Goal: Task Accomplishment & Management: Manage account settings

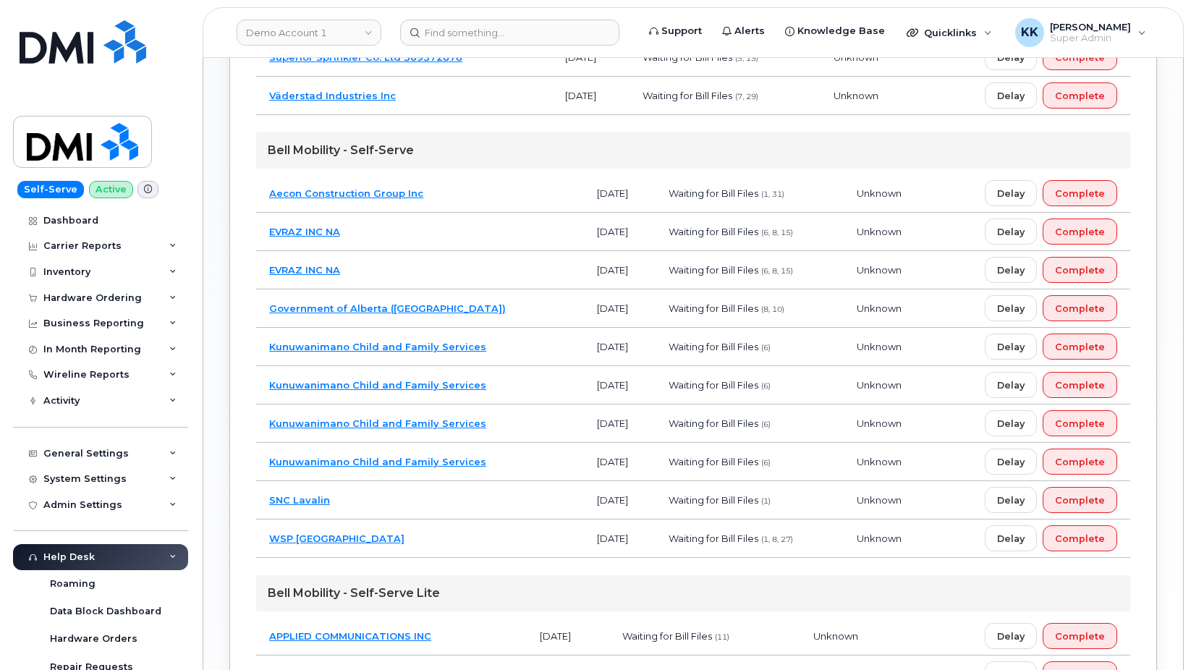
scroll to position [1137, 0]
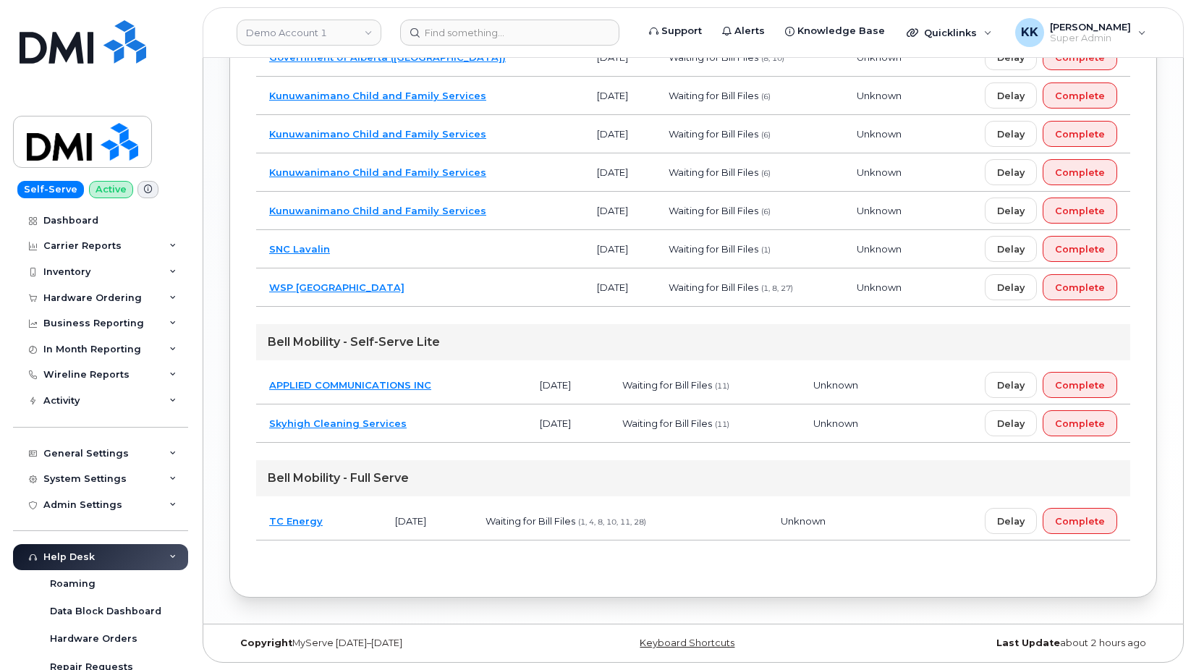
click at [344, 527] on td "TC Energy" at bounding box center [319, 521] width 126 height 38
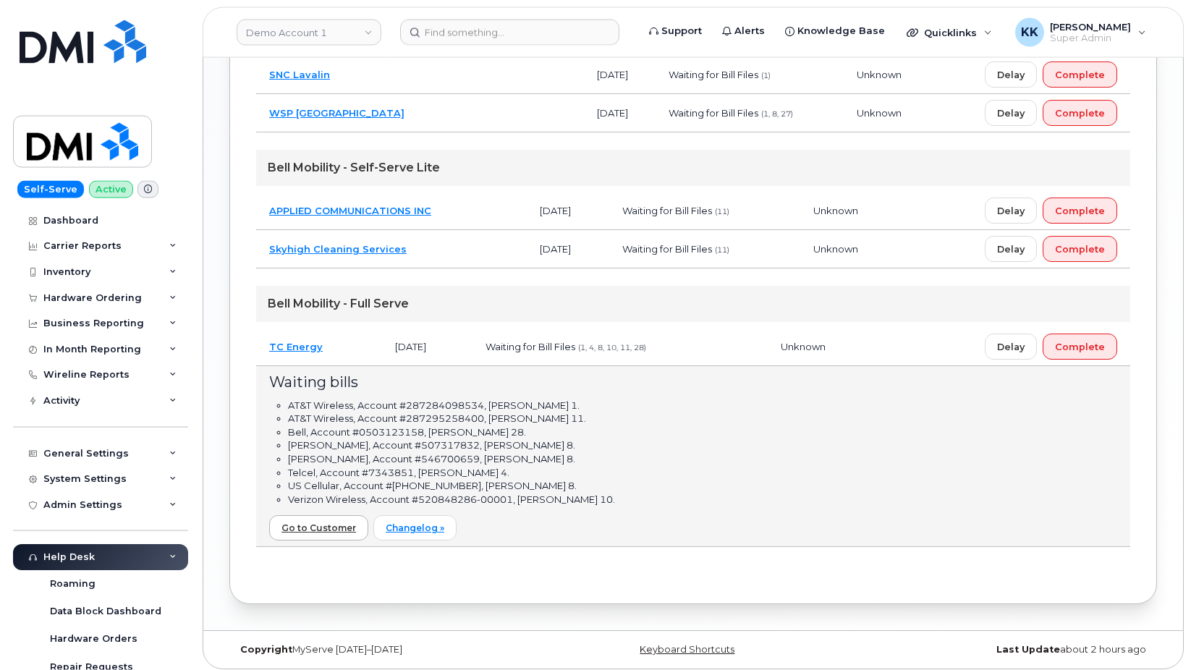
scroll to position [1321, 0]
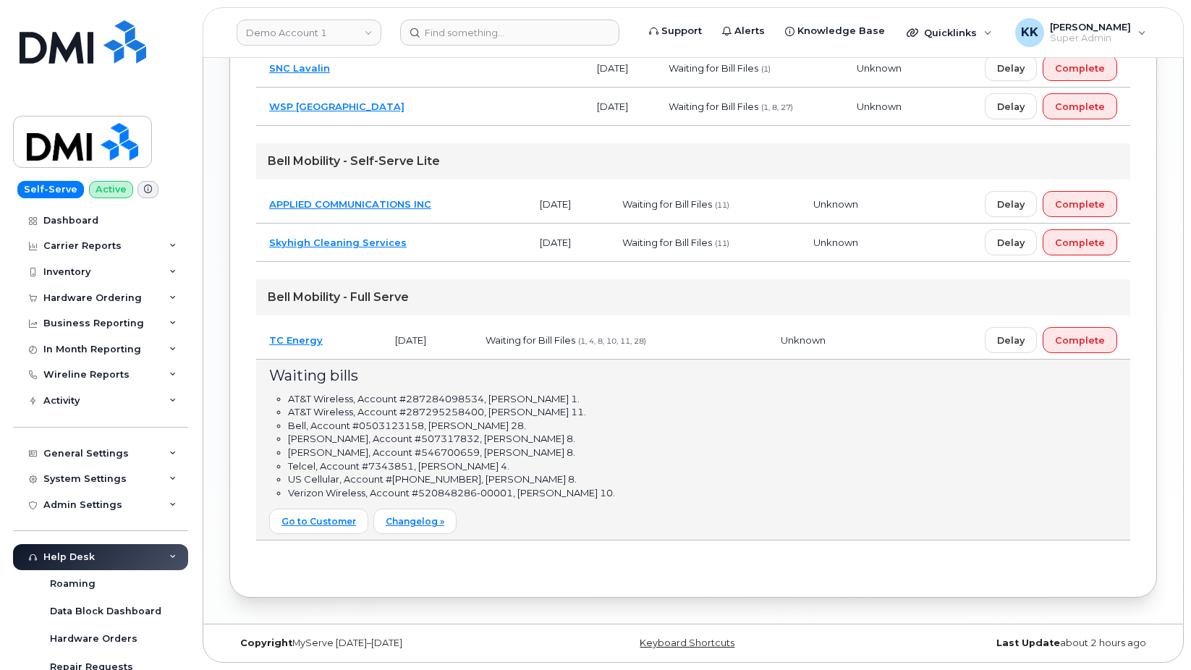
click at [353, 336] on td "TC Energy" at bounding box center [319, 340] width 126 height 38
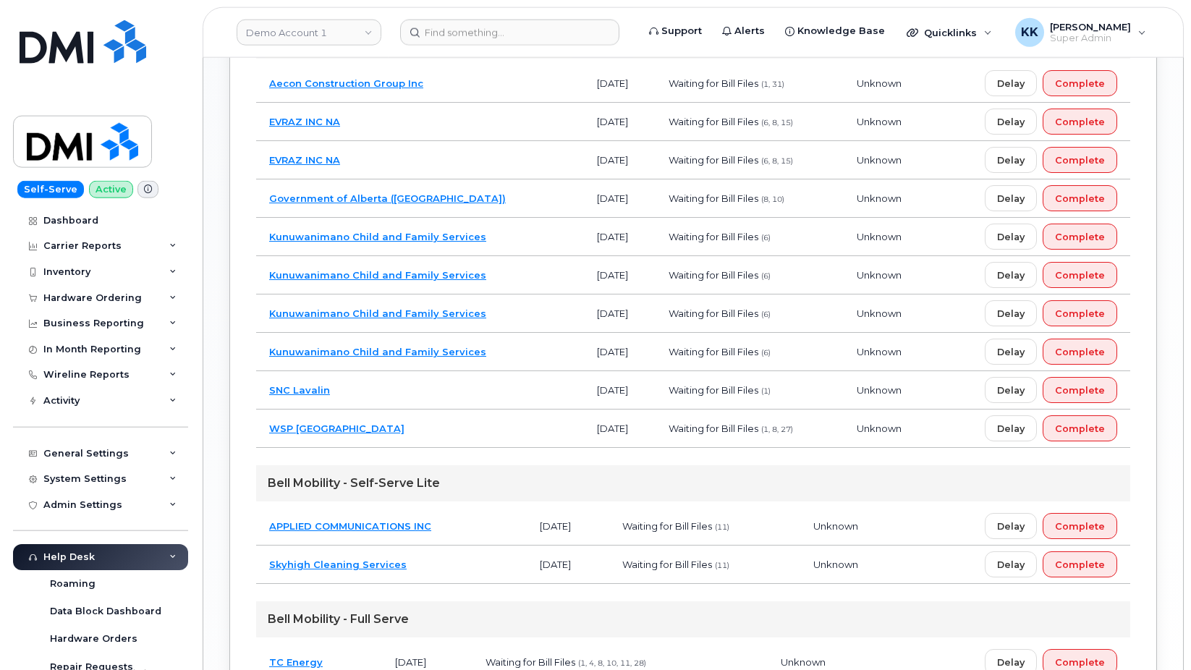
scroll to position [915, 0]
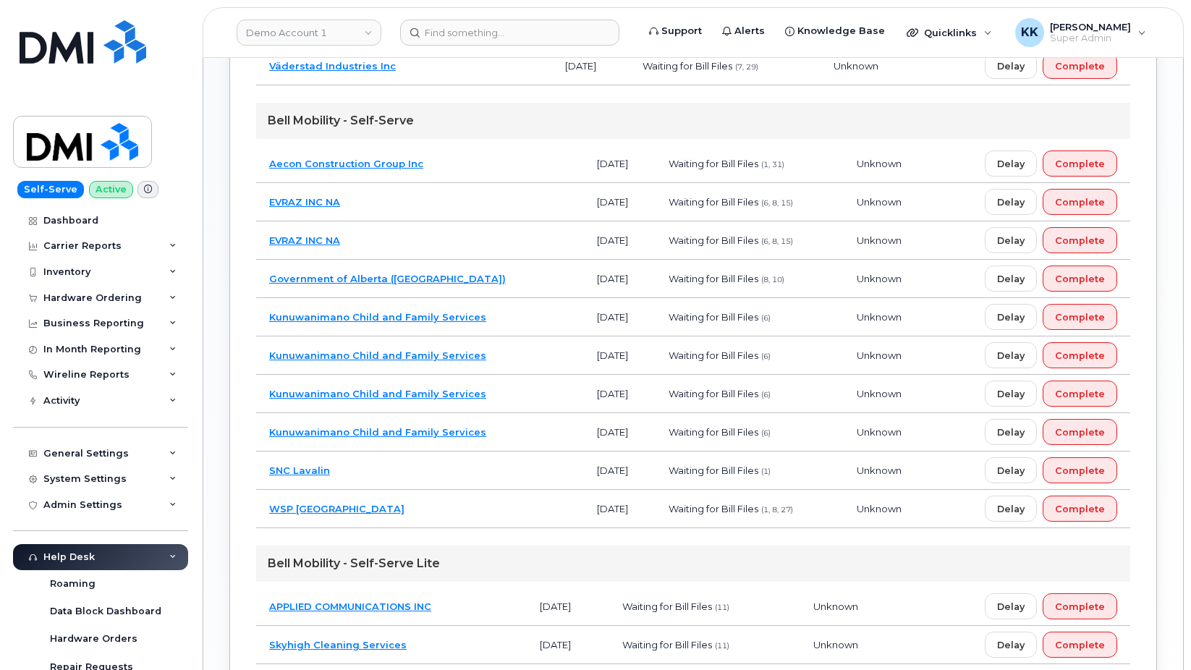
click at [406, 467] on td "SNC Lavalin" at bounding box center [420, 470] width 328 height 38
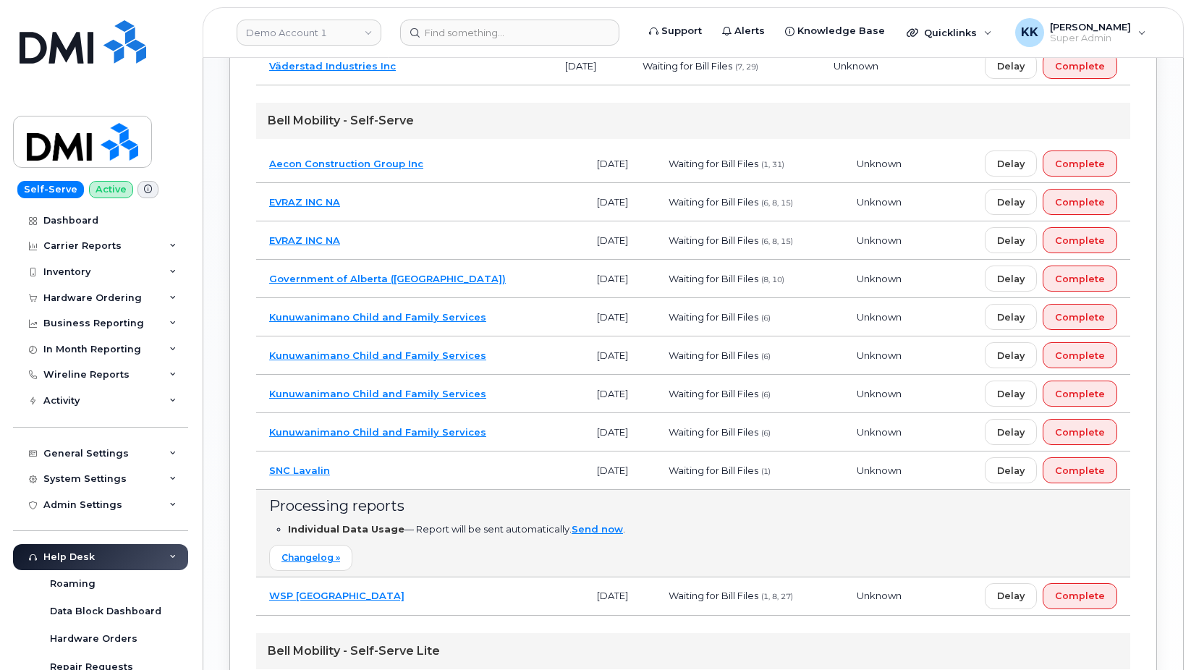
click at [406, 467] on td "SNC Lavalin" at bounding box center [420, 470] width 328 height 38
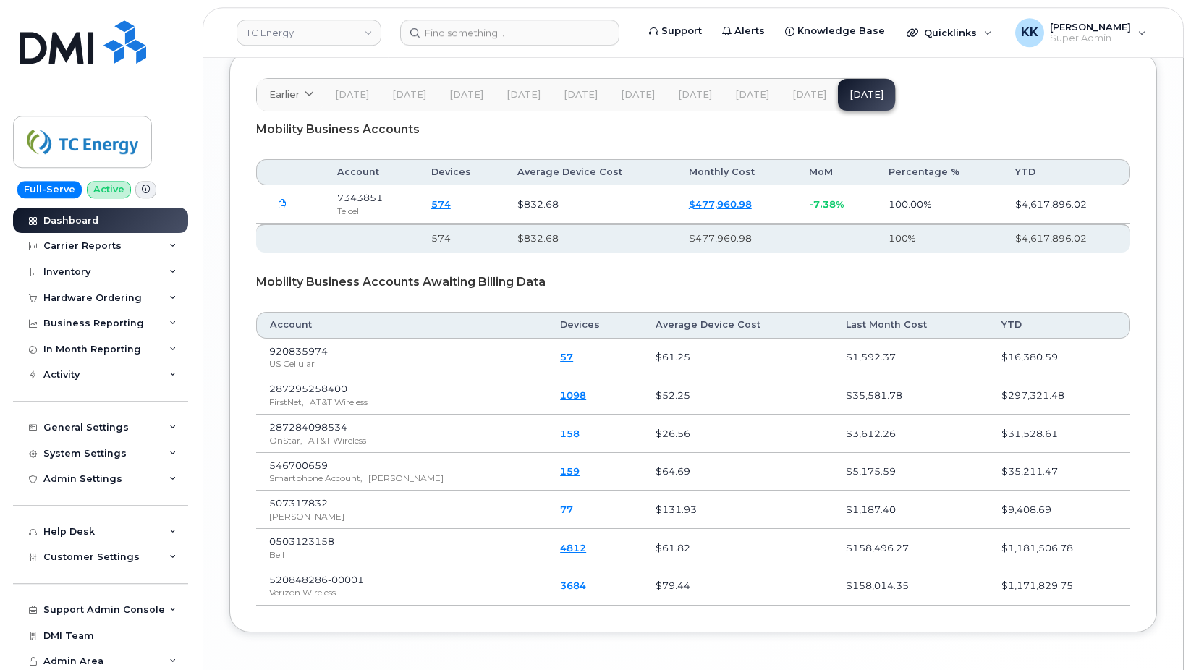
scroll to position [2131, 0]
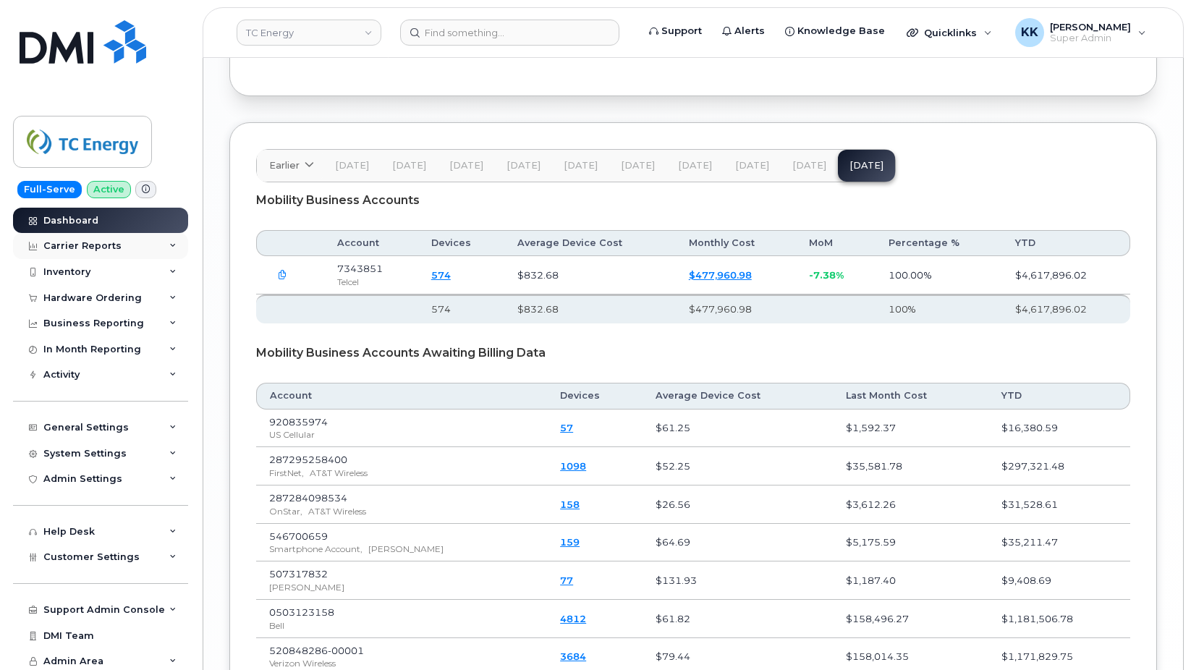
click at [85, 247] on div "Carrier Reports" at bounding box center [82, 246] width 78 height 12
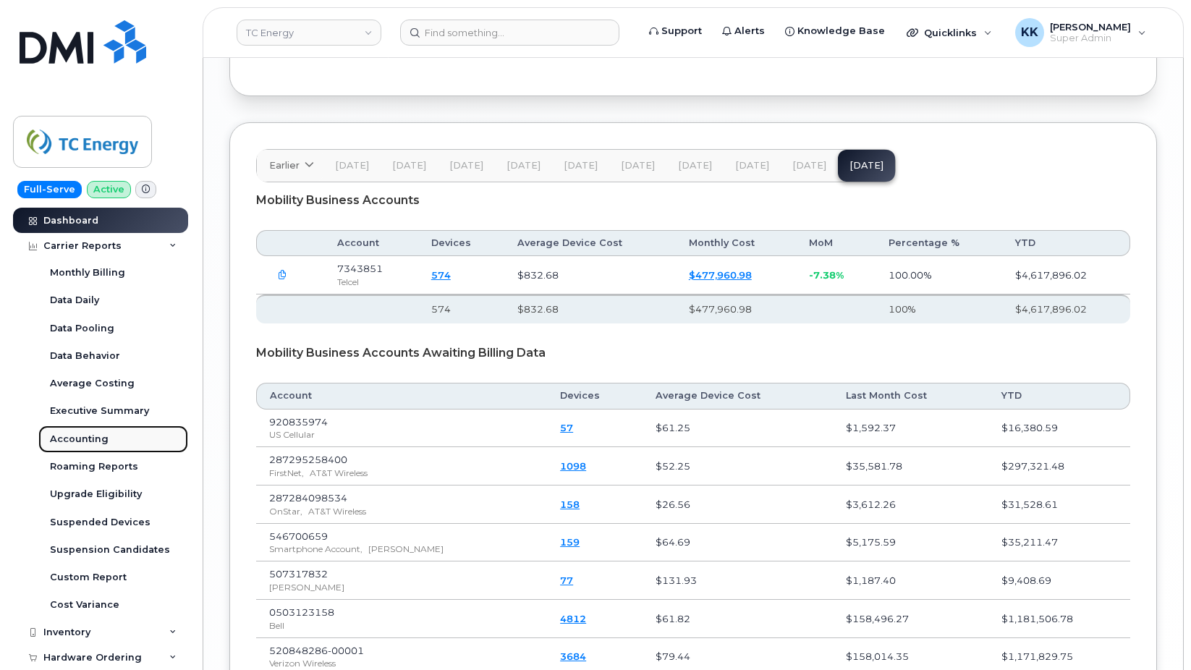
click at [96, 442] on div "Accounting" at bounding box center [79, 439] width 59 height 13
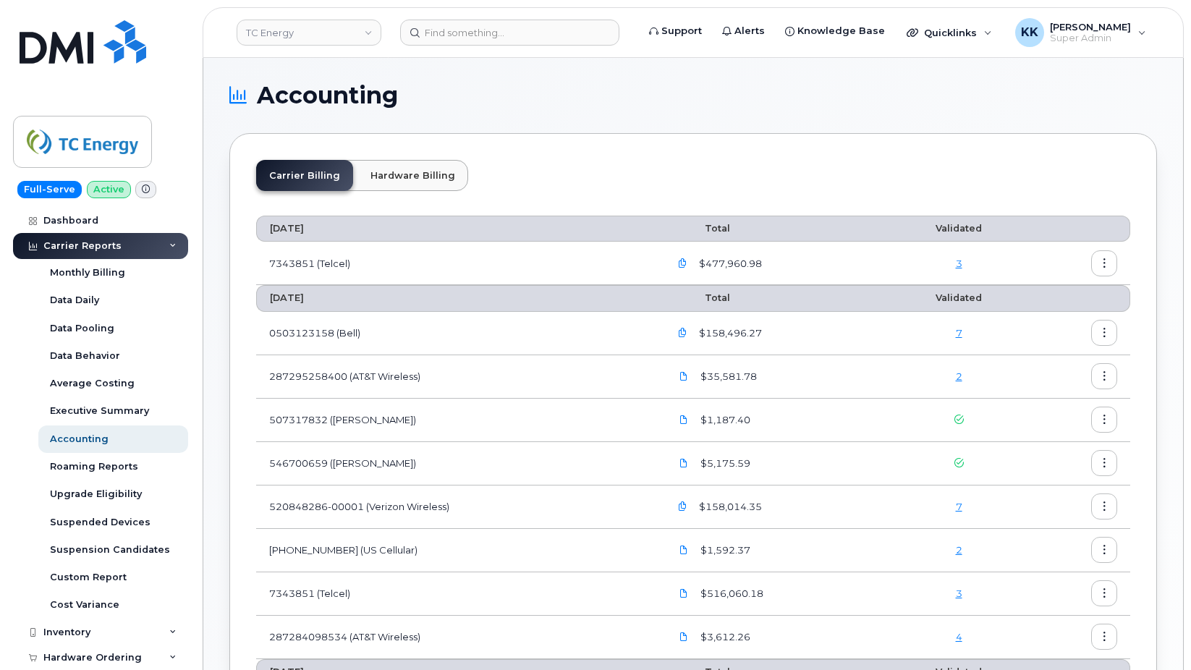
click at [959, 264] on link "3" at bounding box center [959, 264] width 7 height 12
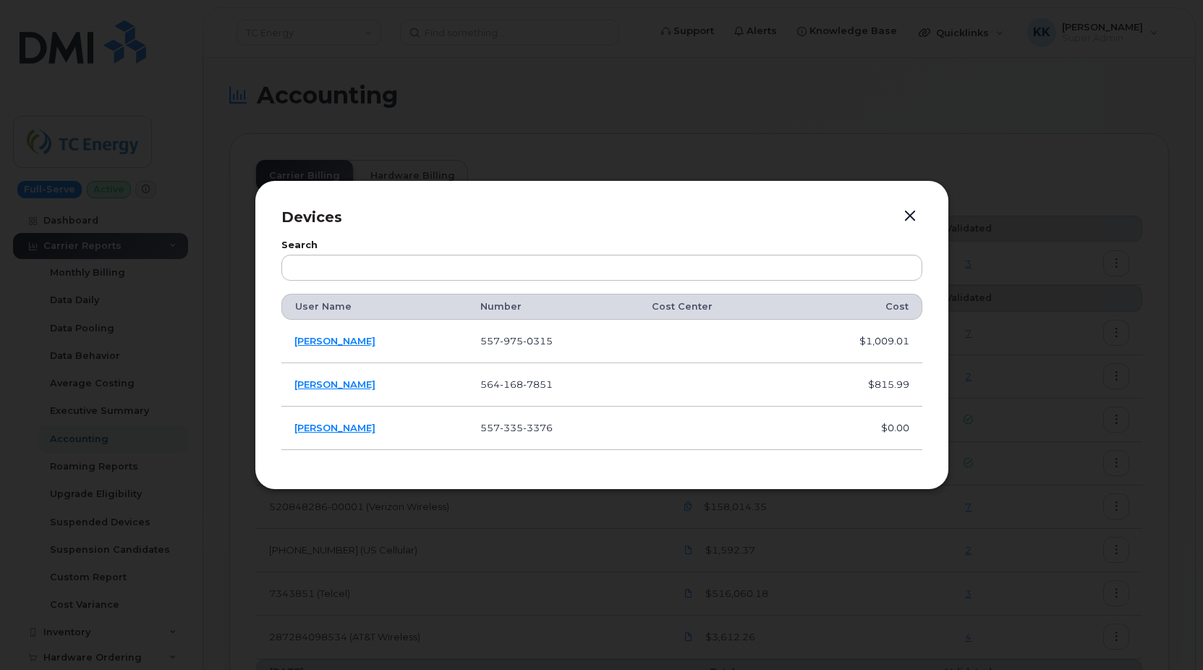
click at [912, 219] on button "button" at bounding box center [910, 216] width 22 height 20
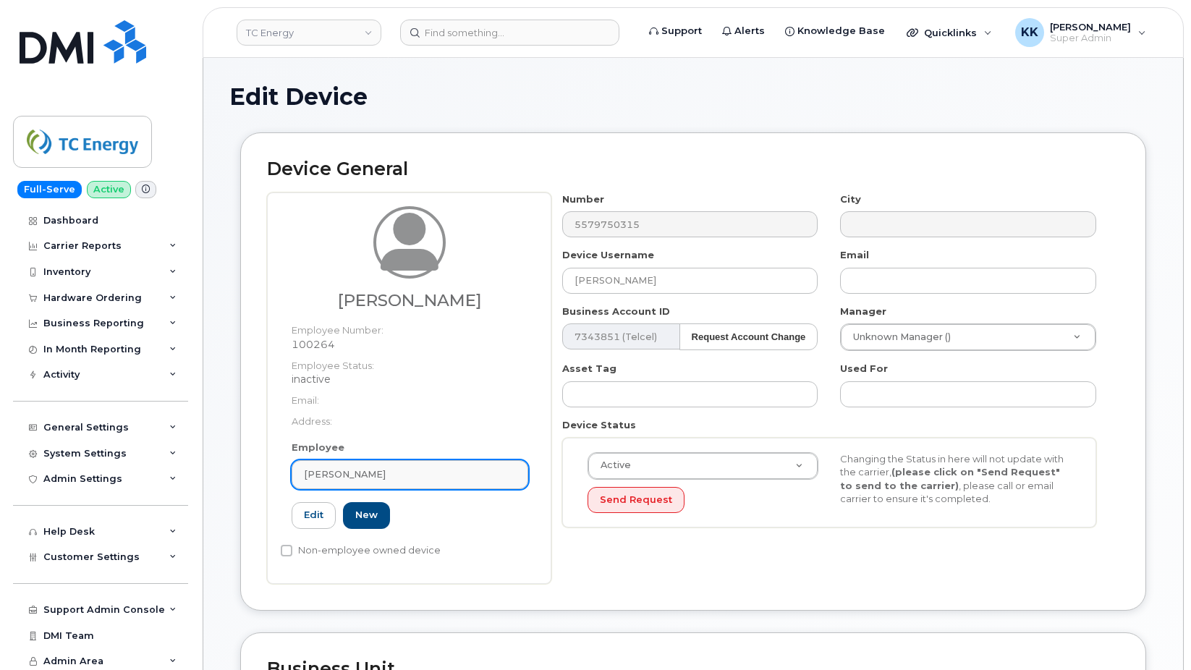
click at [380, 479] on div "Jose Labra" at bounding box center [410, 474] width 212 height 14
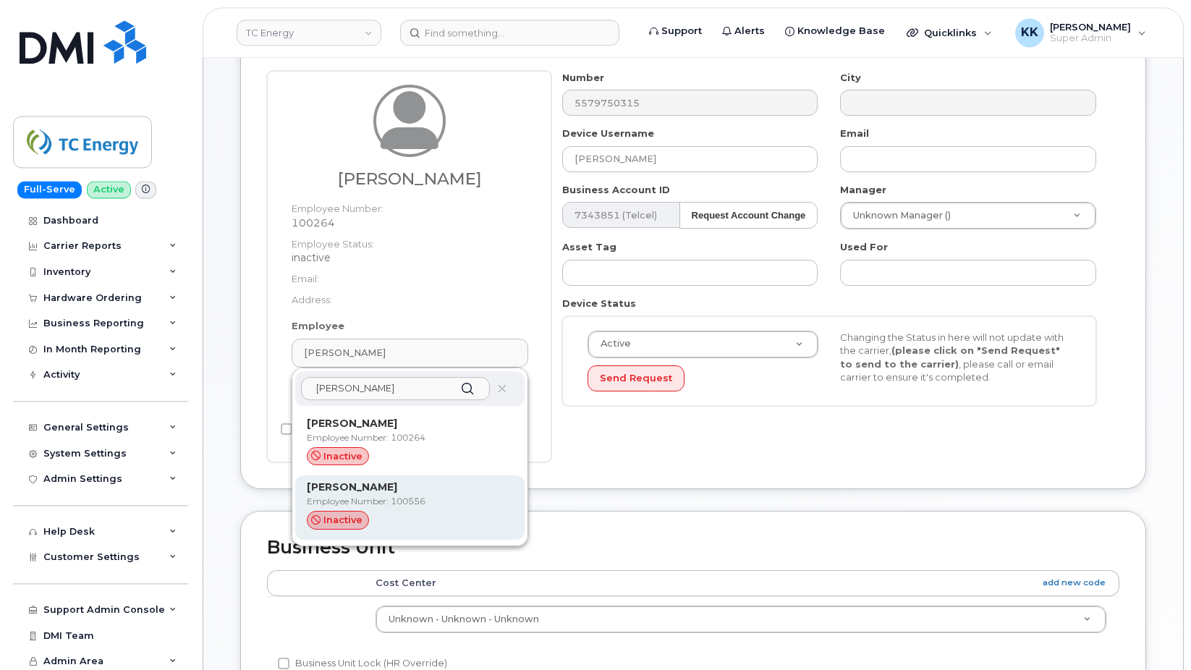
scroll to position [148, 0]
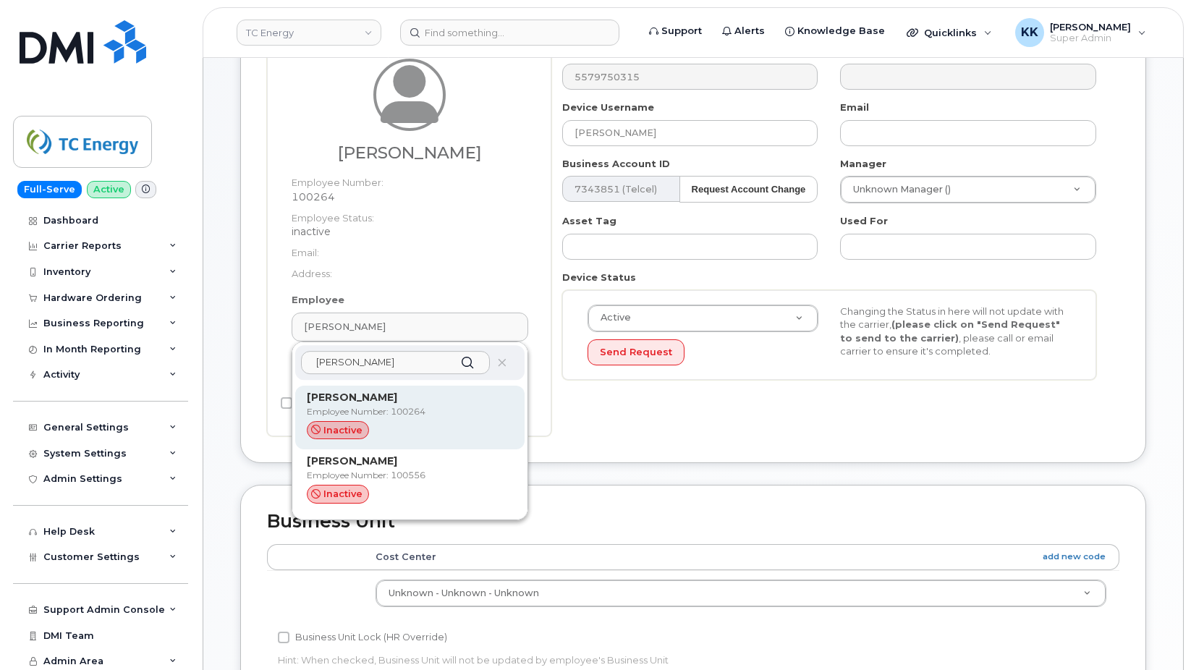
type input "jose labra"
click at [408, 412] on p "Employee Number: 100264" at bounding box center [410, 411] width 206 height 13
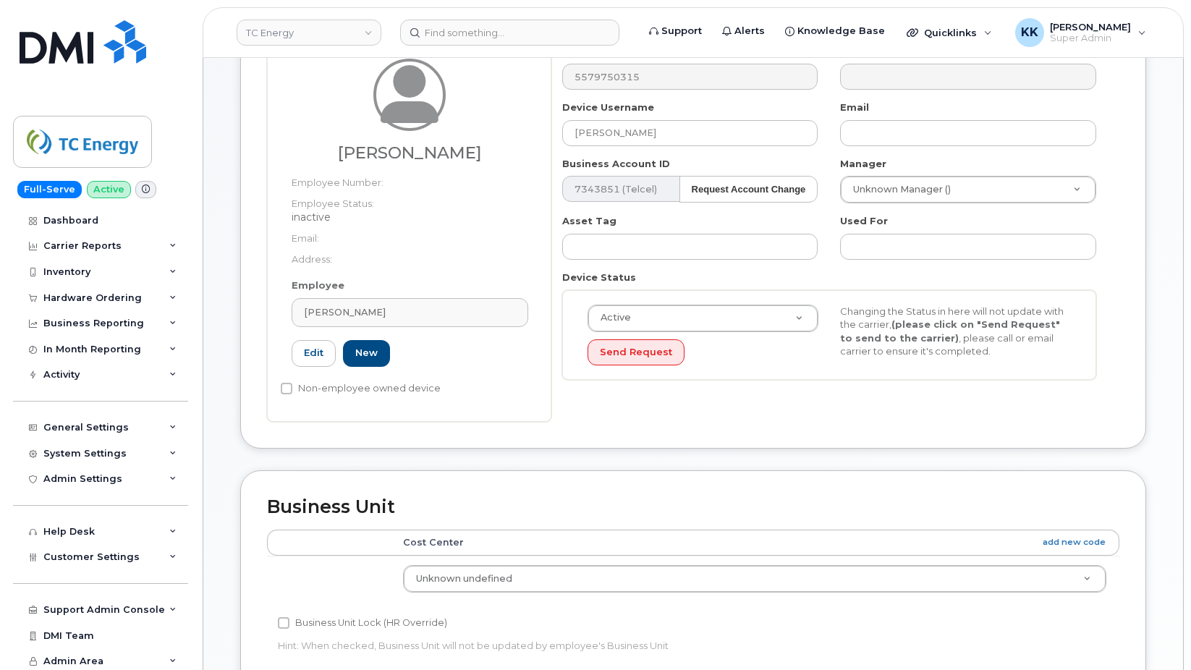
type input "4119574"
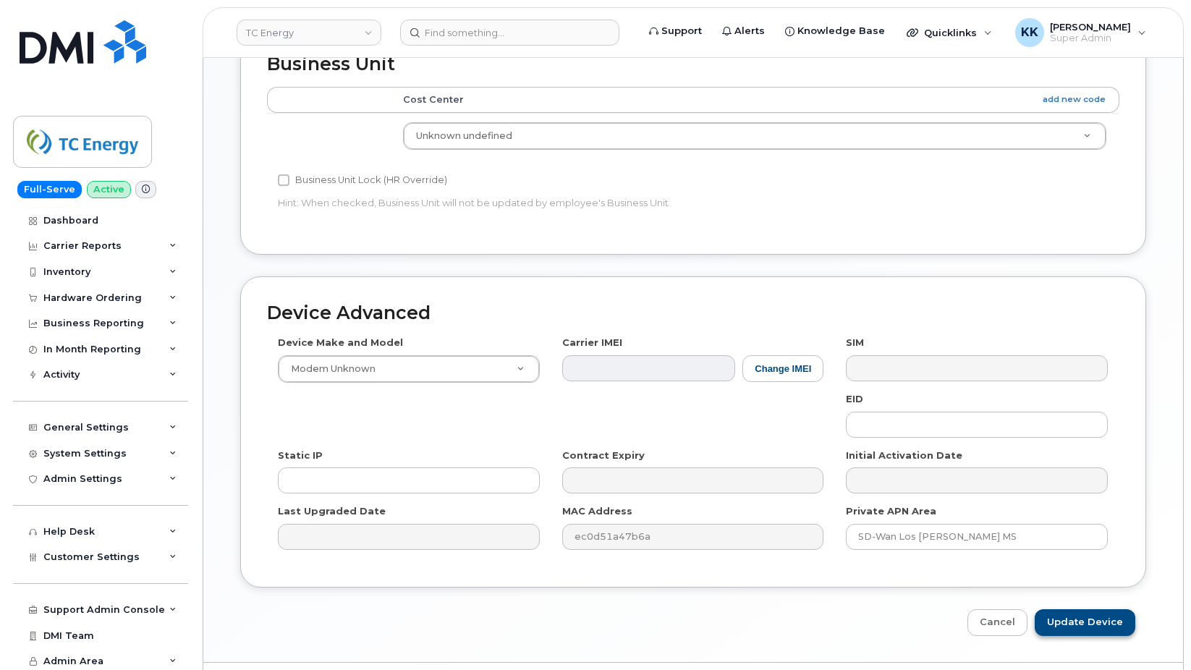
scroll to position [629, 0]
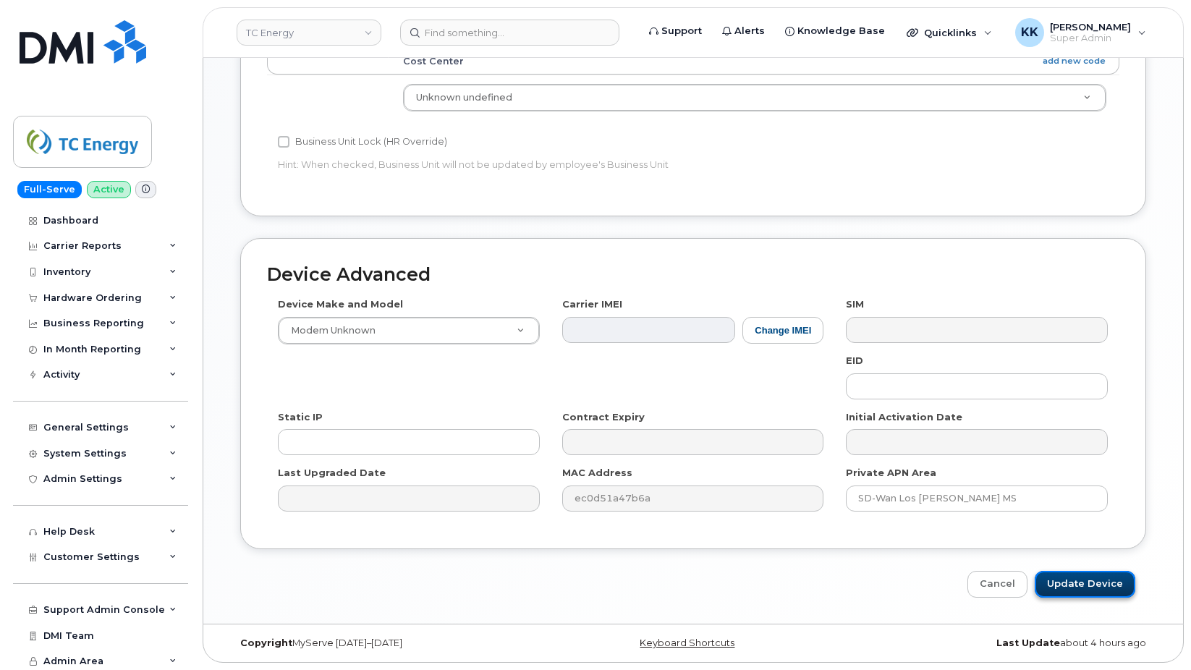
click at [1106, 587] on input "Update Device" at bounding box center [1085, 584] width 101 height 27
type input "Saving..."
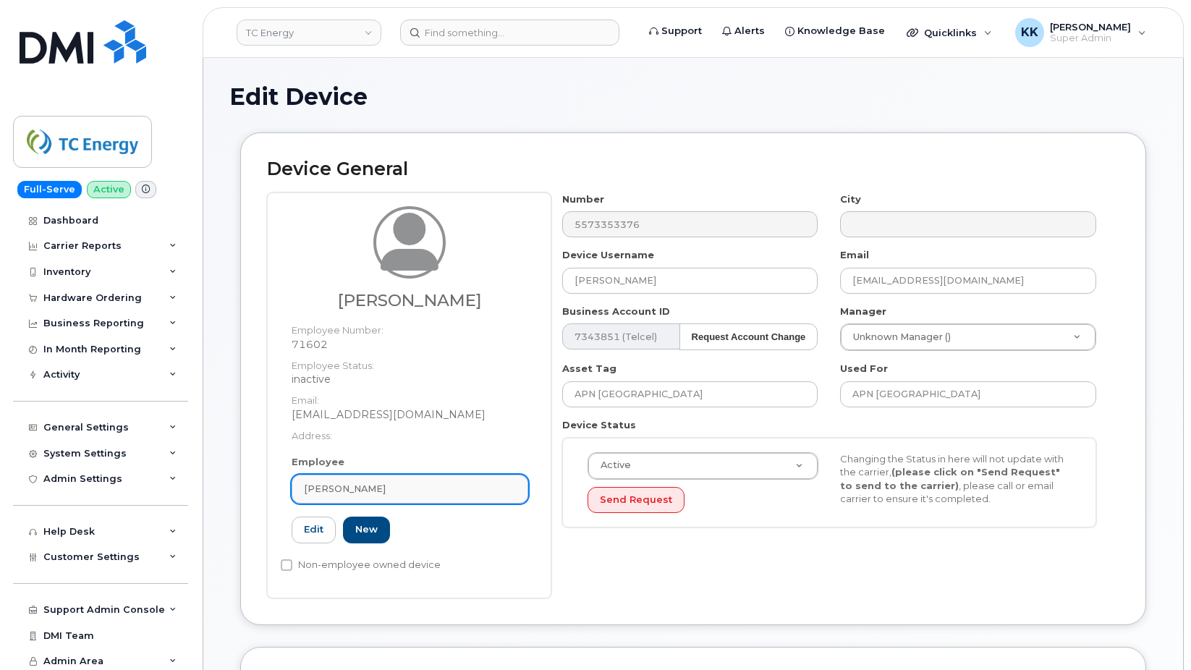
click at [419, 488] on div "[PERSON_NAME]" at bounding box center [410, 489] width 212 height 14
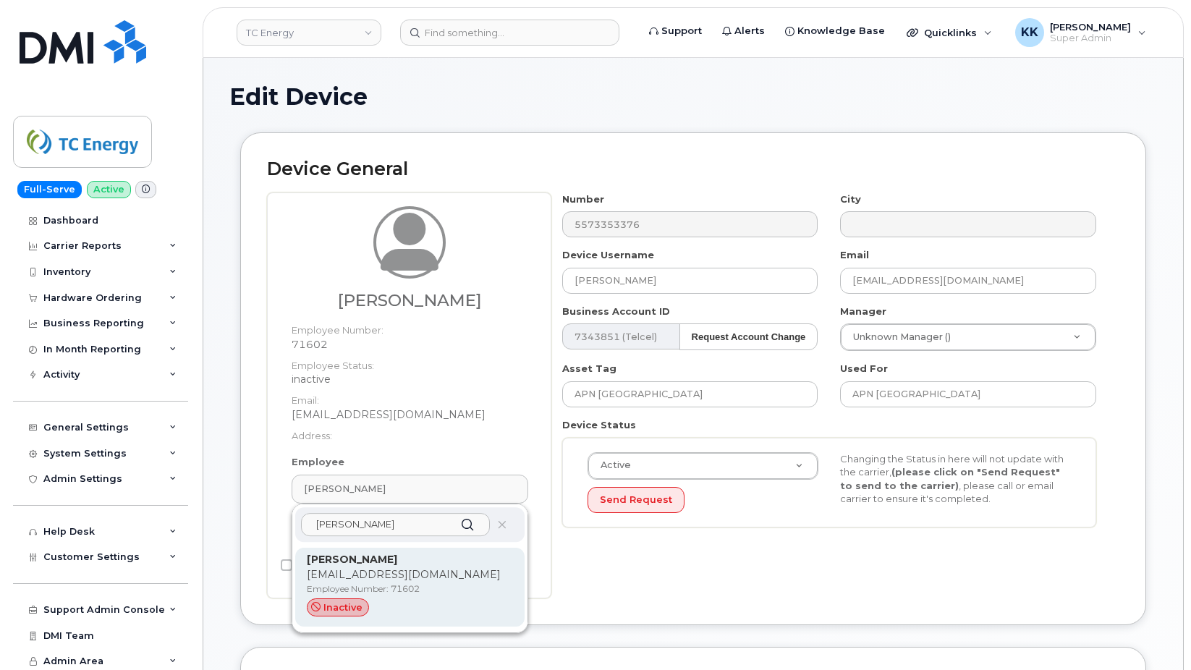
type input "horacio zam"
click at [389, 567] on p "[PERSON_NAME]" at bounding box center [410, 559] width 206 height 15
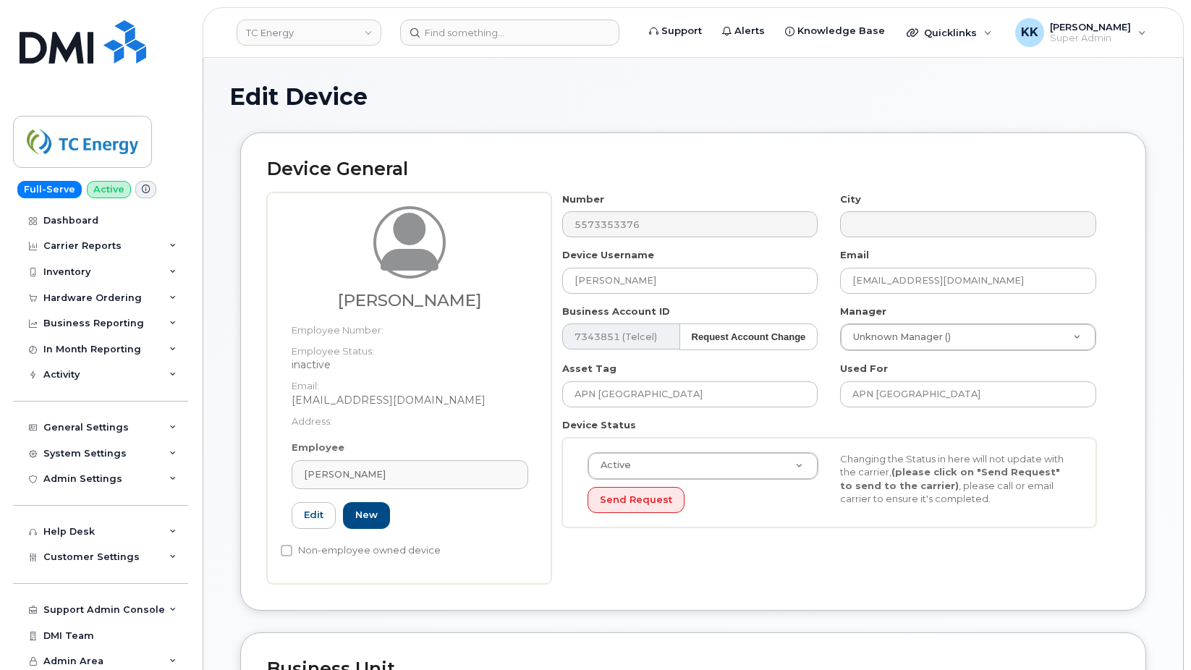
type input "4119574"
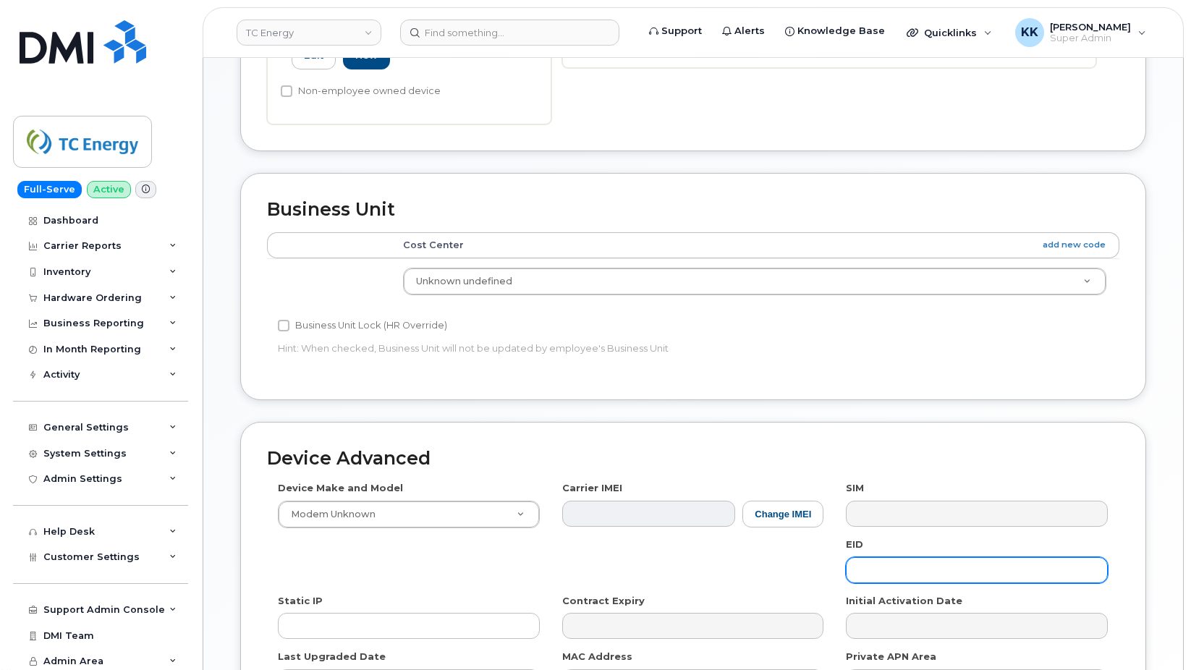
scroll to position [590, 0]
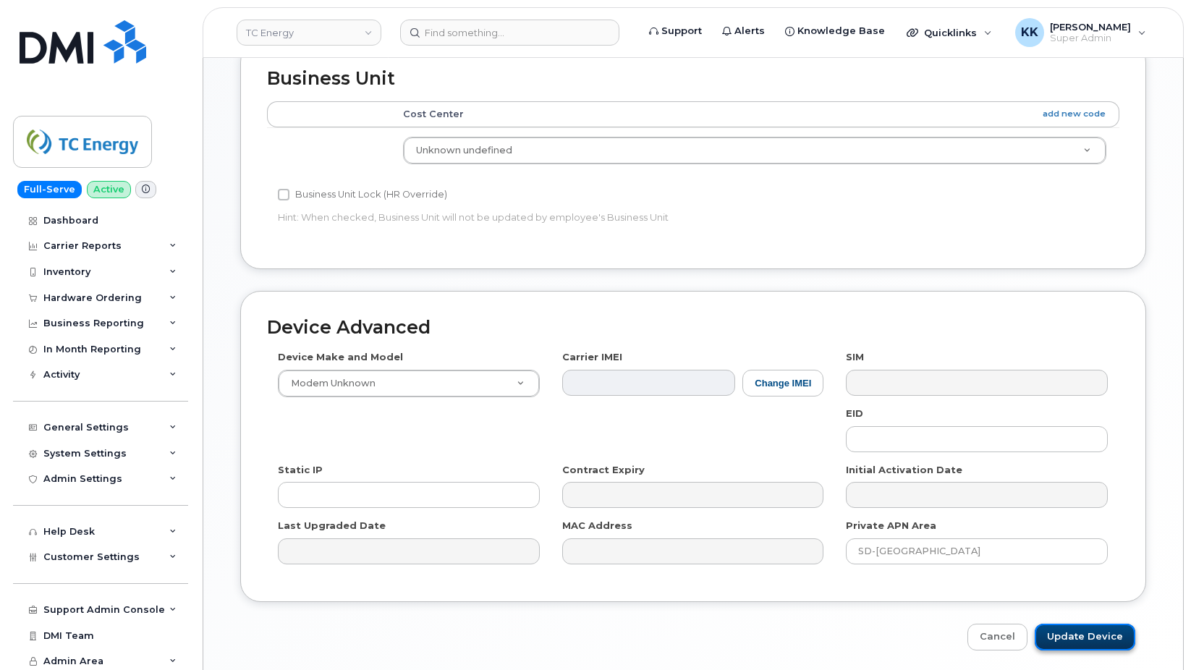
click at [1100, 630] on input "Update Device" at bounding box center [1085, 637] width 101 height 27
type input "Saving..."
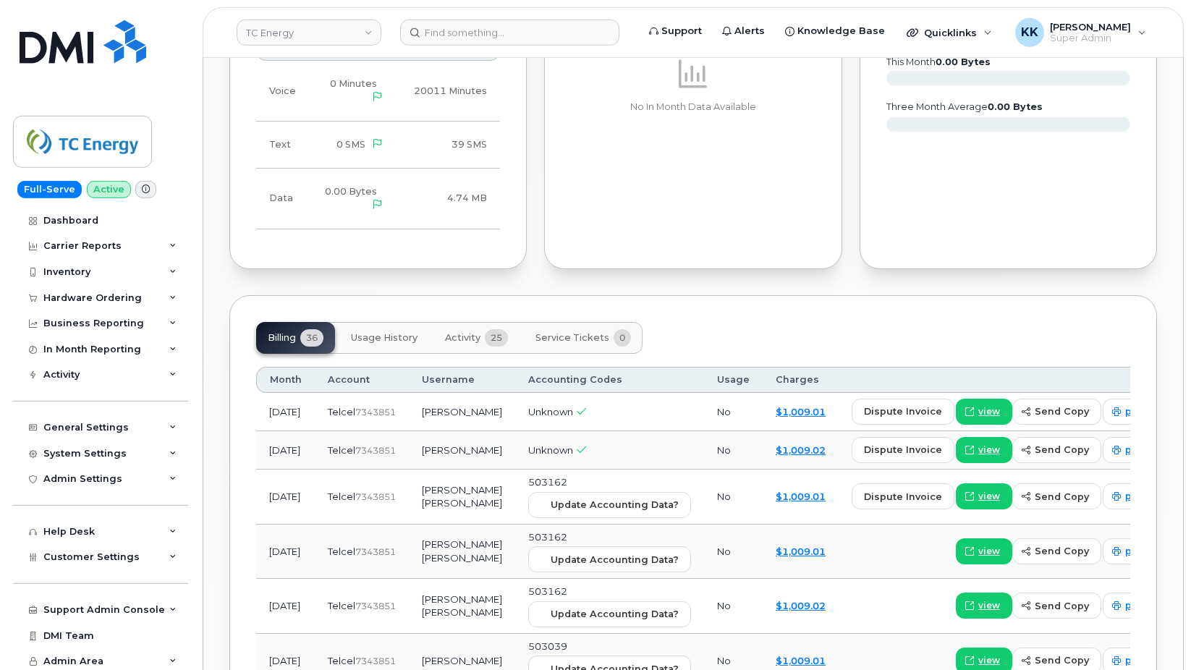
scroll to position [1409, 0]
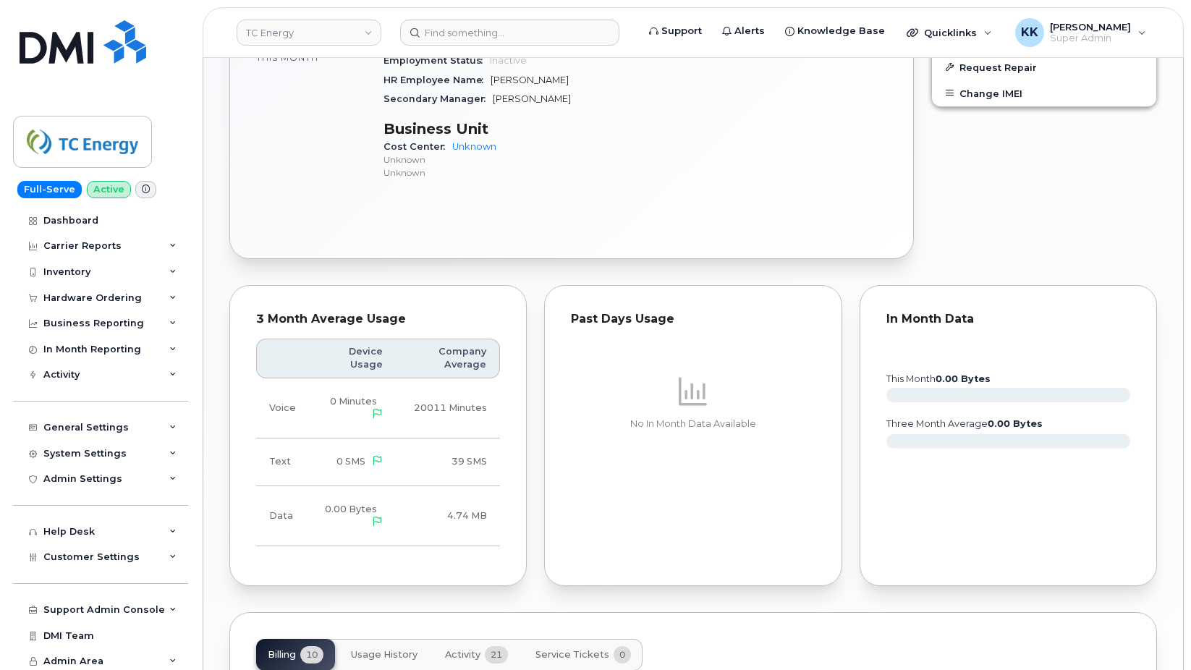
scroll to position [797, 0]
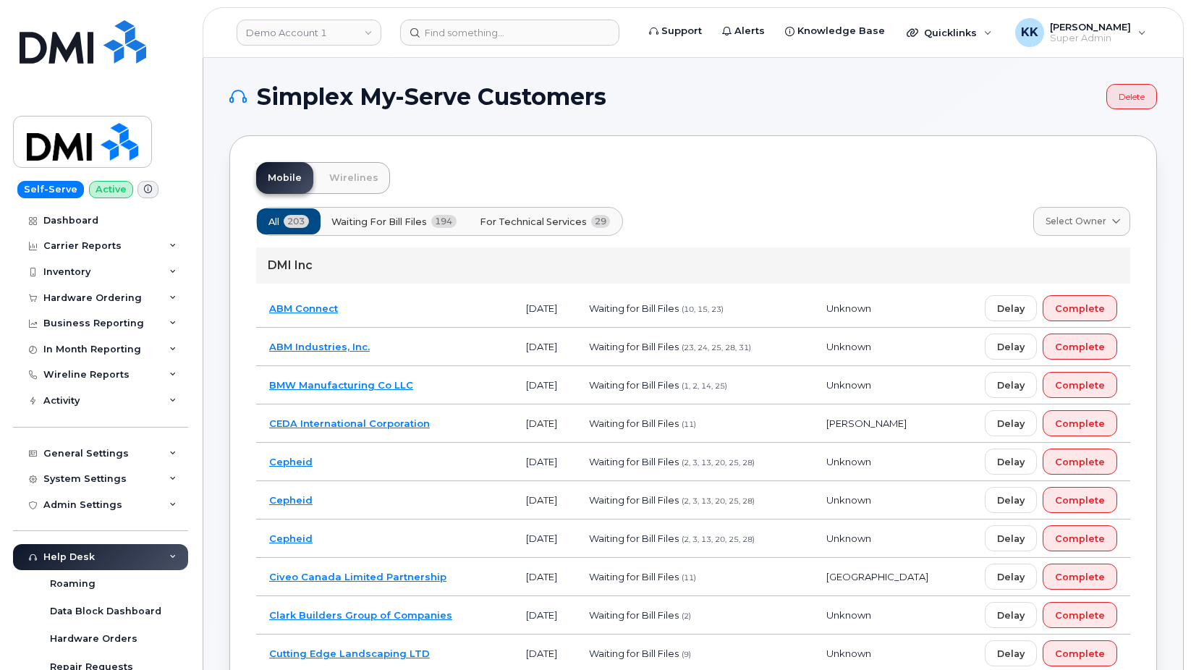
click at [554, 228] on span "For Technical Services" at bounding box center [533, 222] width 107 height 14
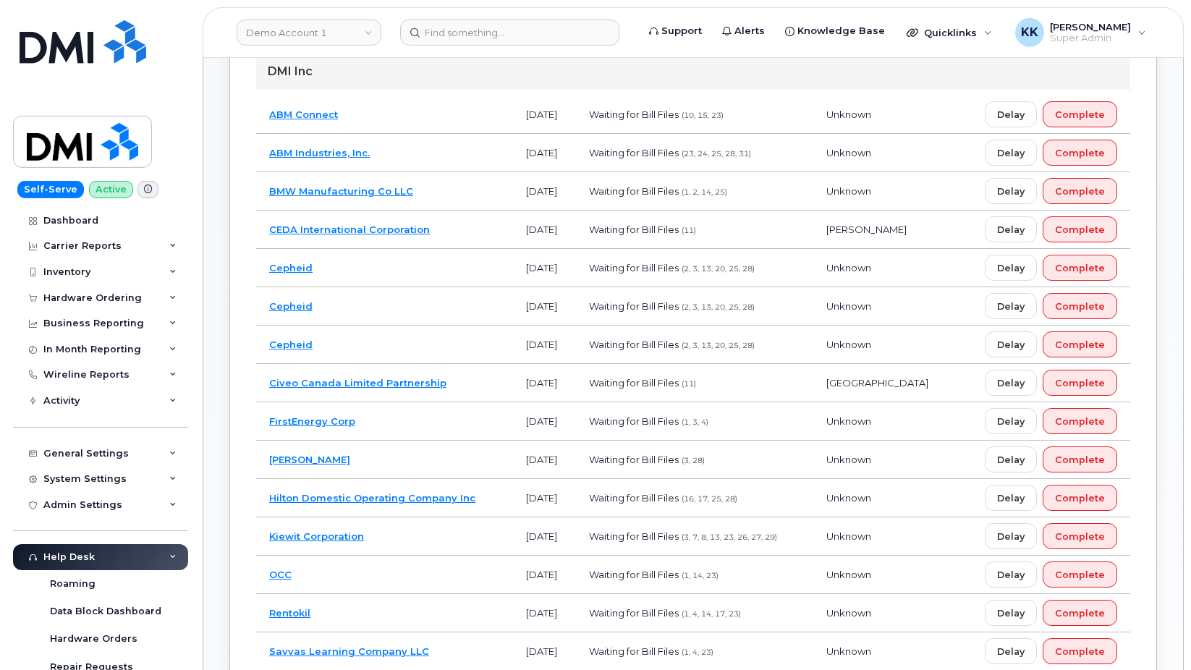
scroll to position [221, 0]
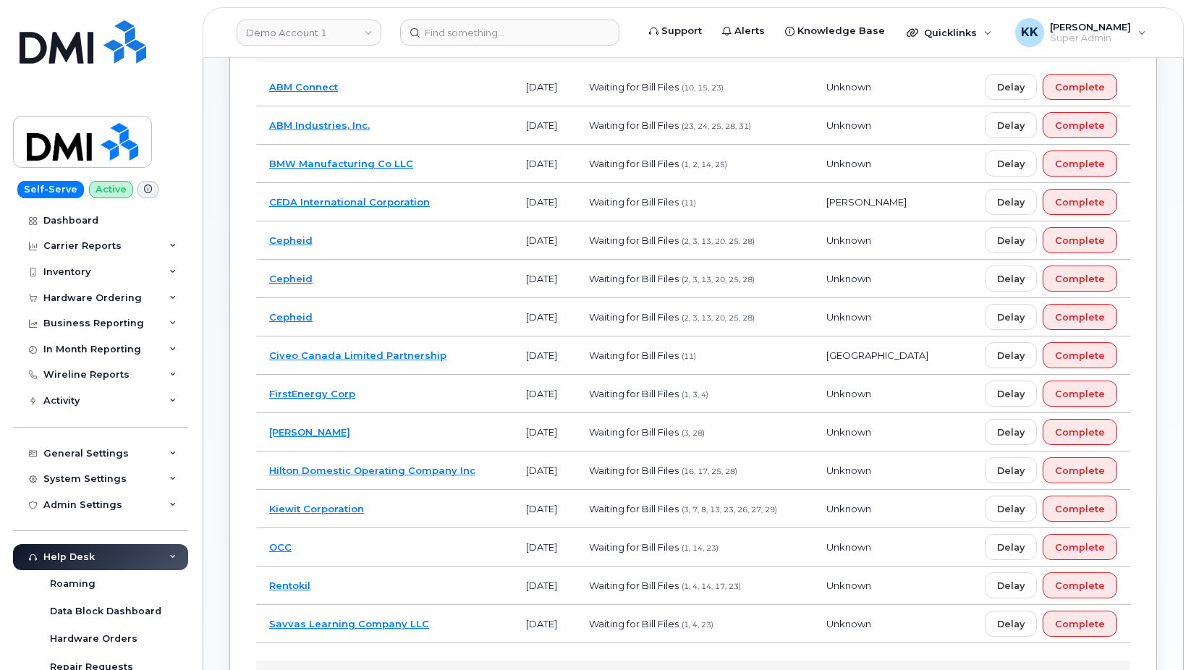
click at [413, 391] on td "FirstEnergy Corp" at bounding box center [384, 394] width 257 height 38
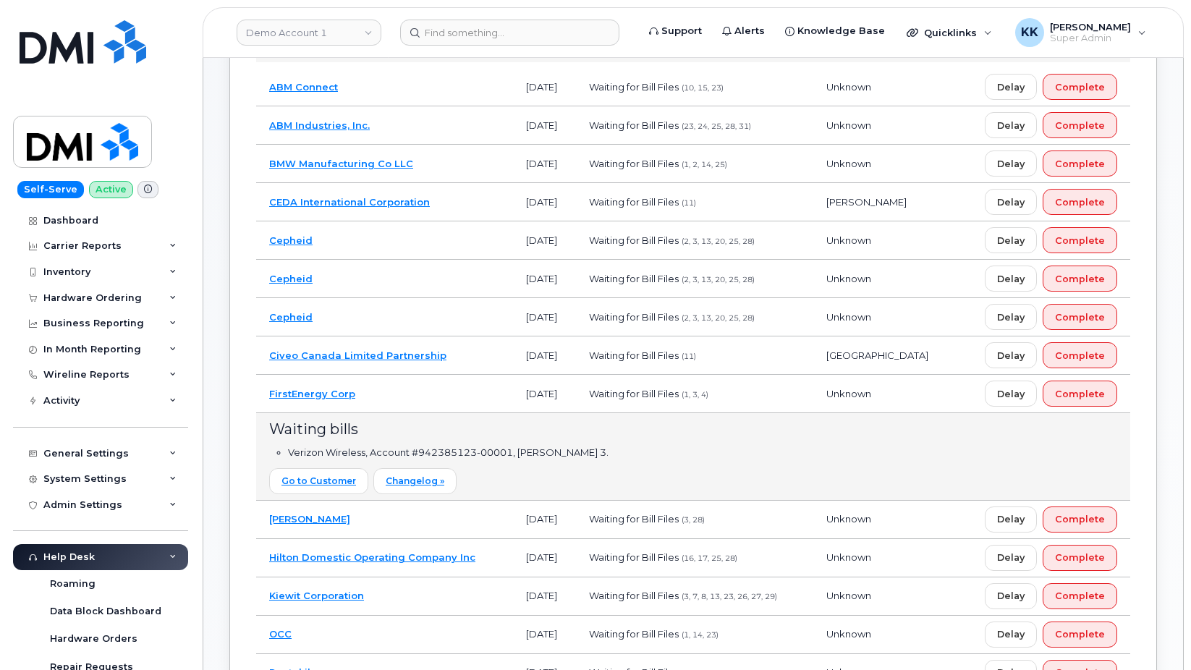
click at [407, 390] on td "FirstEnergy Corp" at bounding box center [384, 394] width 257 height 38
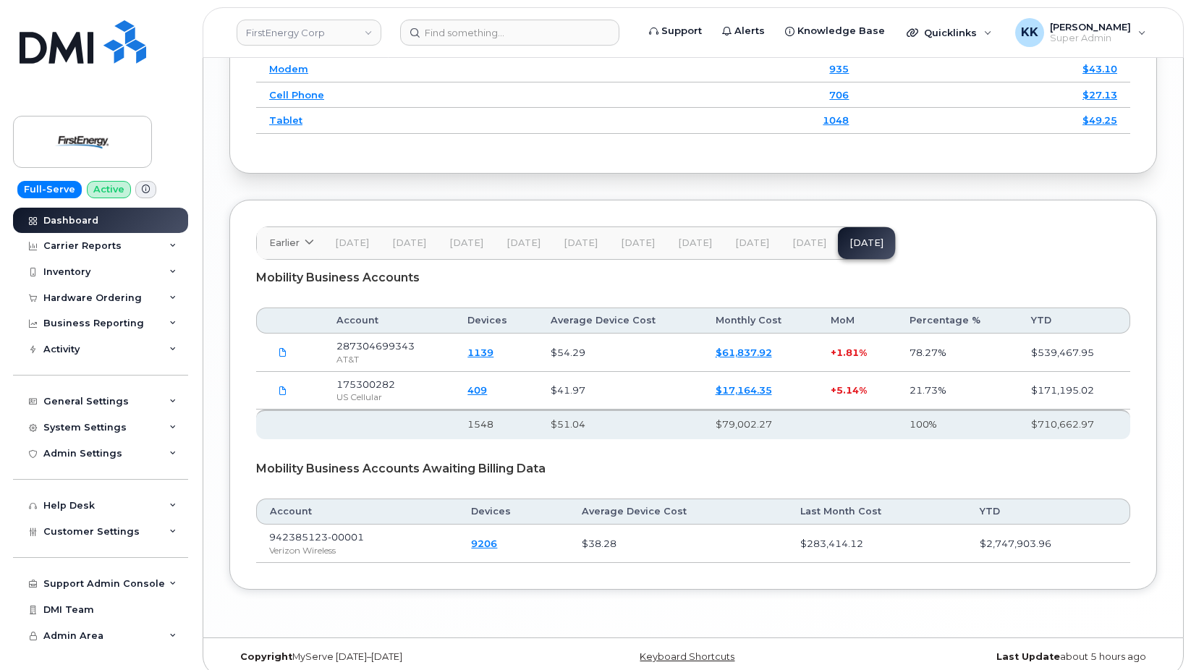
scroll to position [2136, 0]
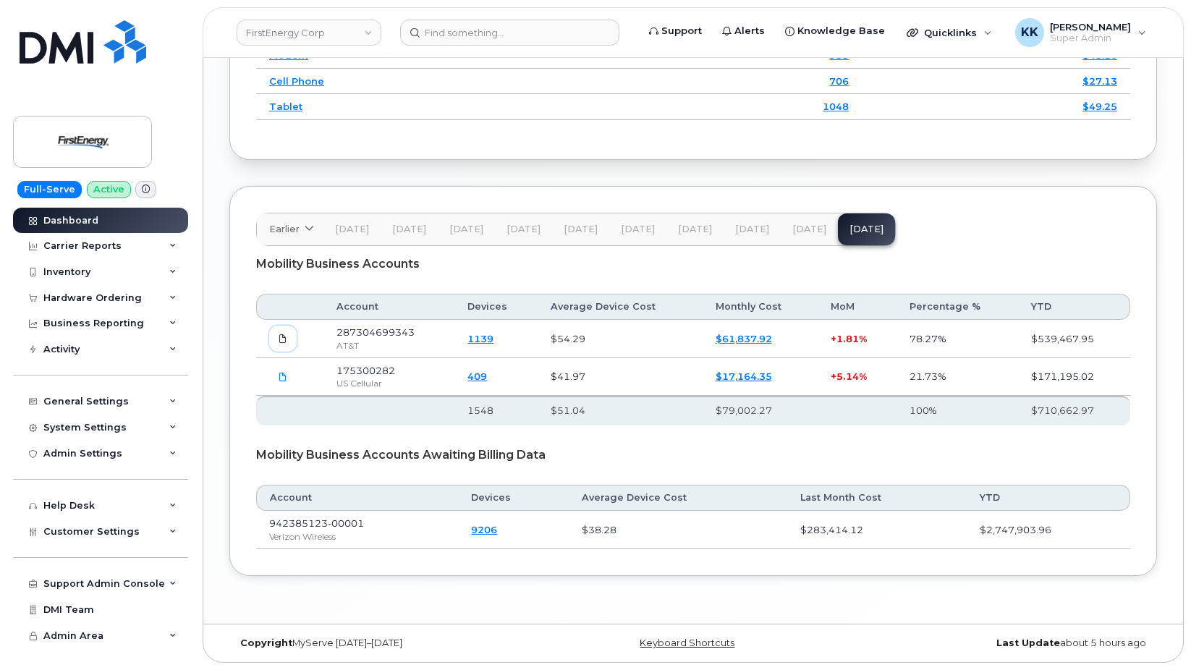
click at [284, 341] on icon at bounding box center [283, 338] width 9 height 9
click at [284, 382] on span at bounding box center [282, 376] width 13 height 13
click at [93, 526] on div "Customer Settings" at bounding box center [91, 532] width 96 height 12
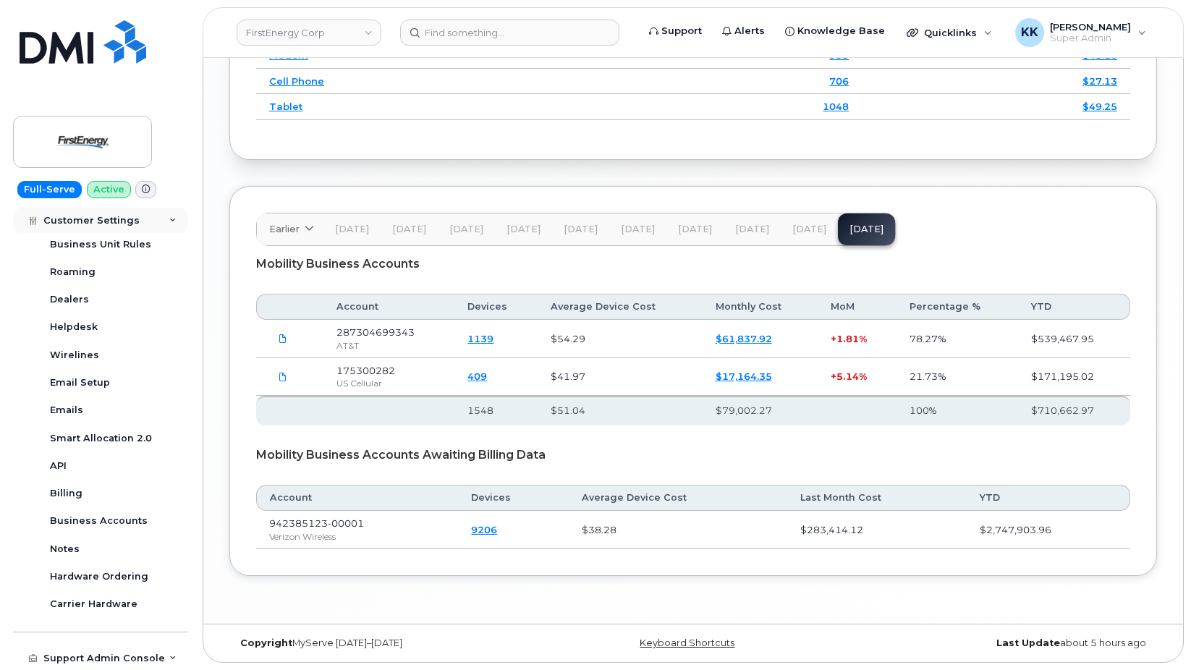
scroll to position [347, 0]
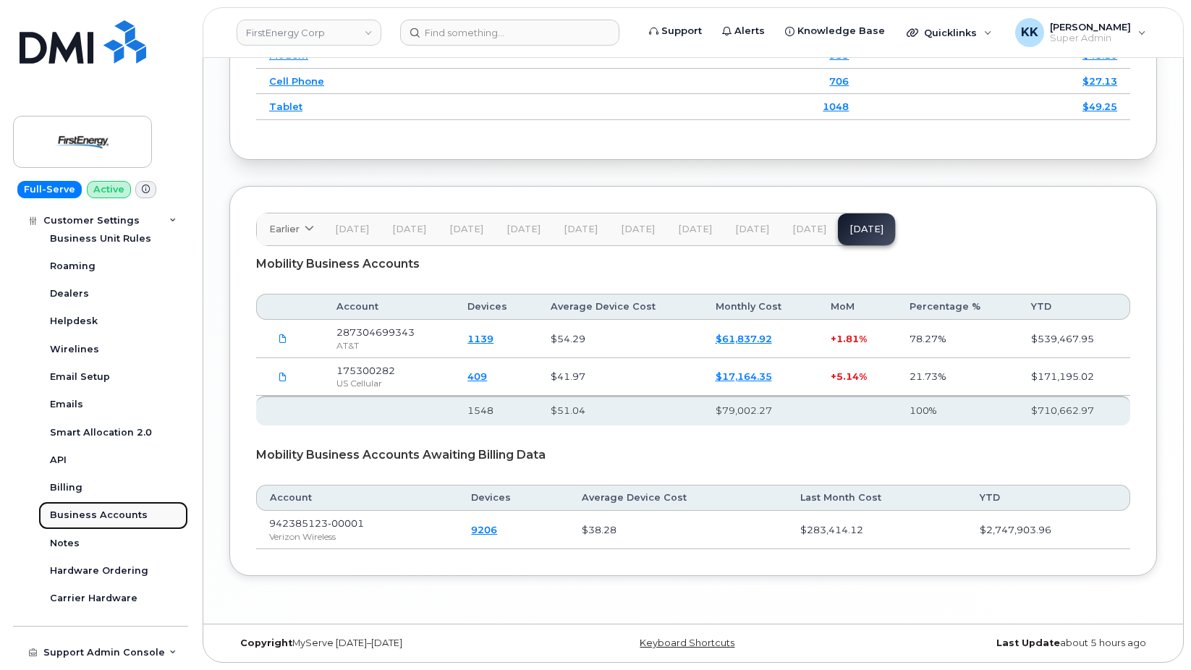
click at [106, 518] on div "Business Accounts" at bounding box center [99, 515] width 98 height 13
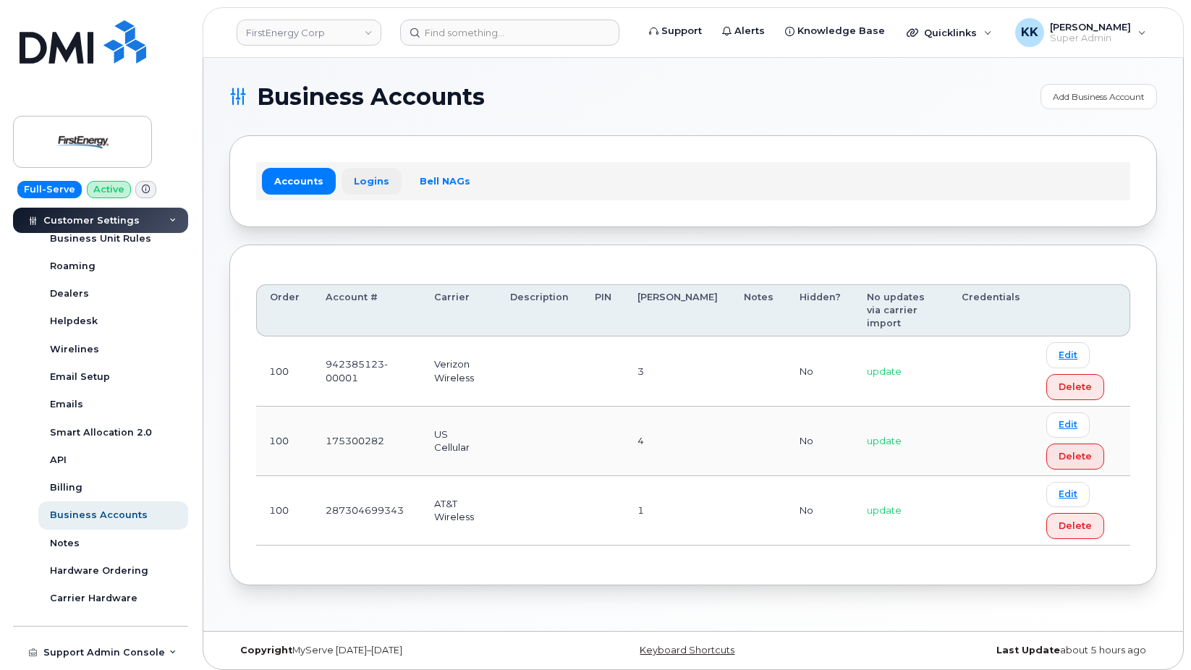
click at [344, 188] on link "Logins" at bounding box center [371, 181] width 60 height 26
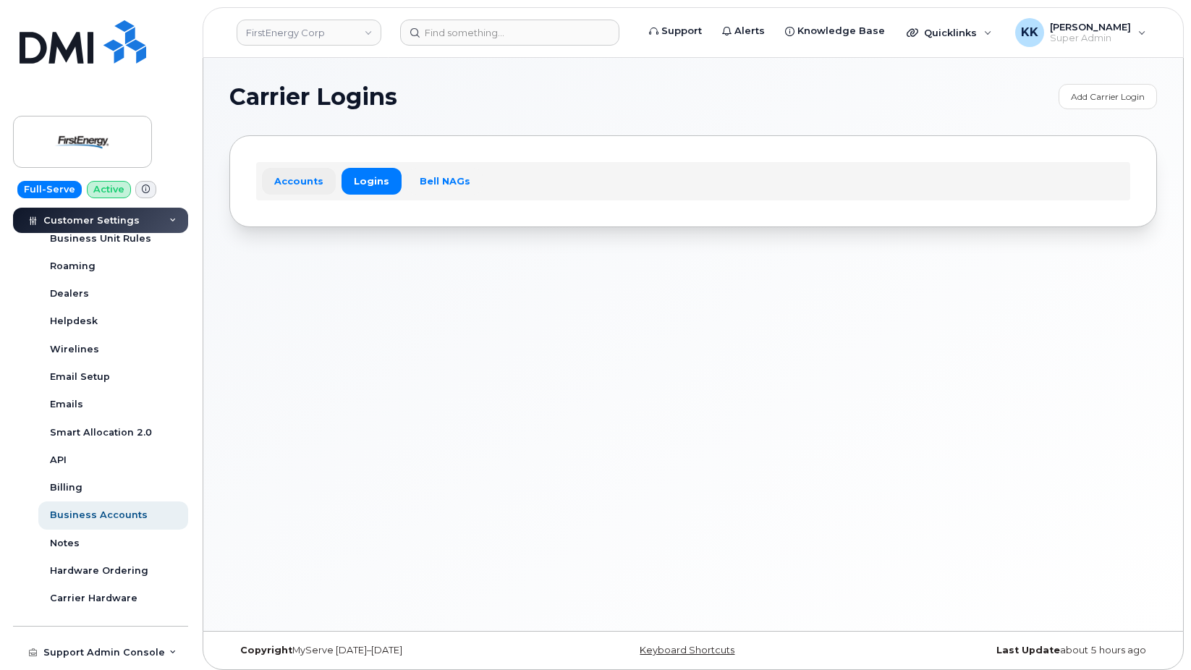
click at [296, 176] on link "Accounts" at bounding box center [299, 181] width 74 height 26
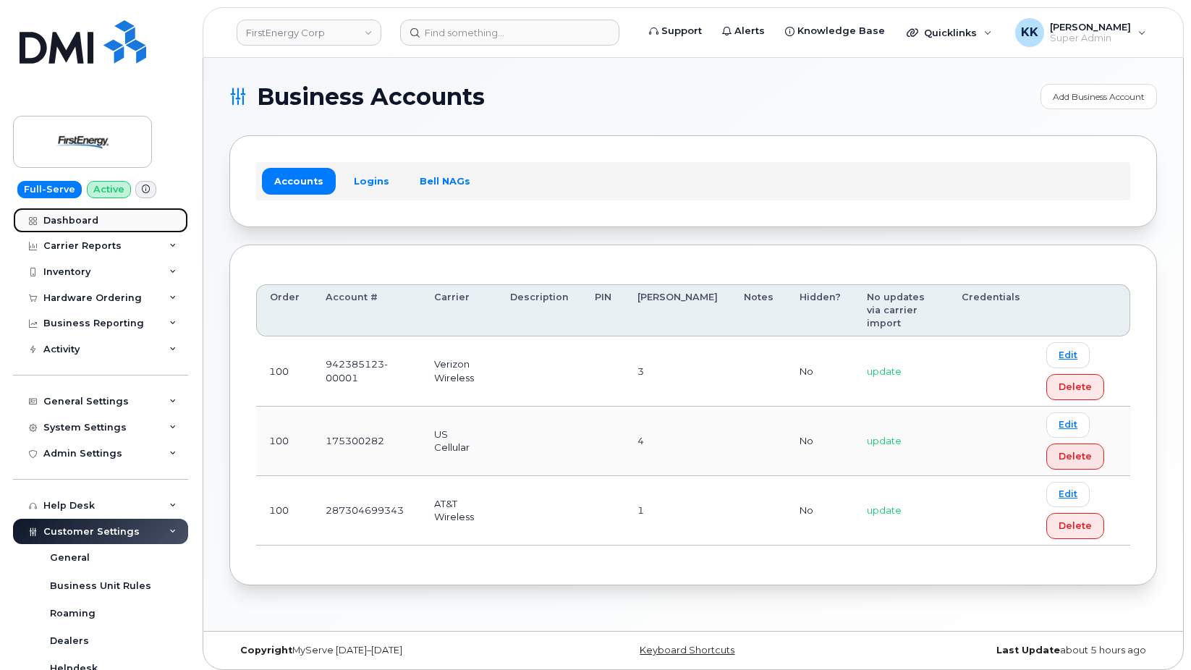
click at [90, 221] on div "Dashboard" at bounding box center [70, 221] width 55 height 12
